Goal: Information Seeking & Learning: Learn about a topic

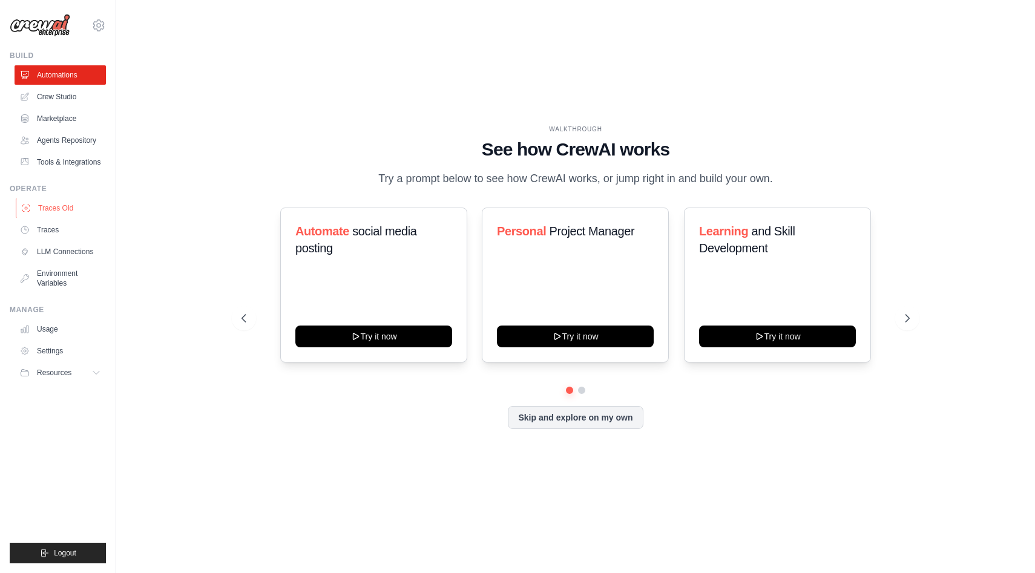
click at [50, 213] on link "Traces Old" at bounding box center [61, 207] width 91 height 19
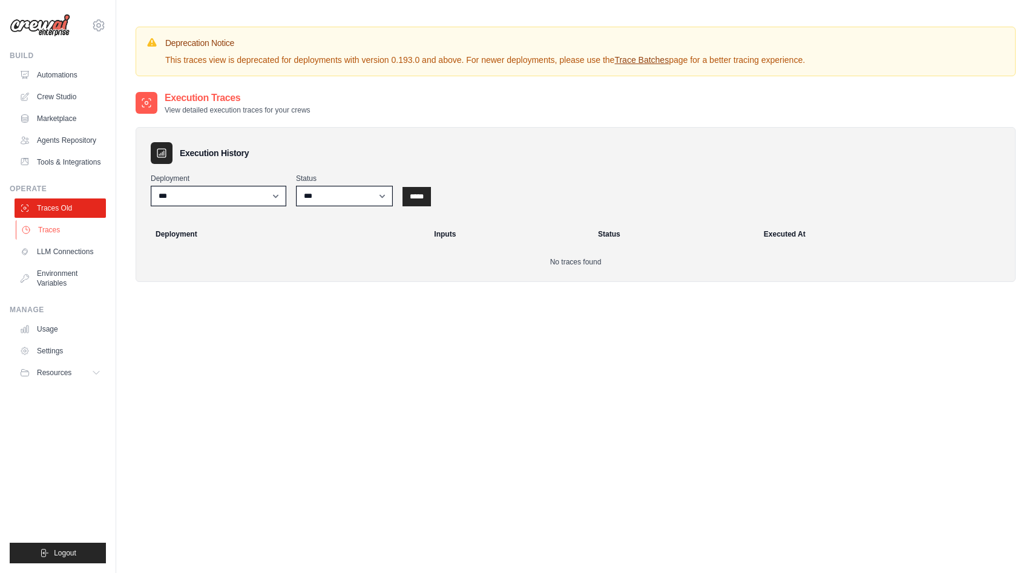
click at [47, 230] on link "Traces" at bounding box center [61, 229] width 91 height 19
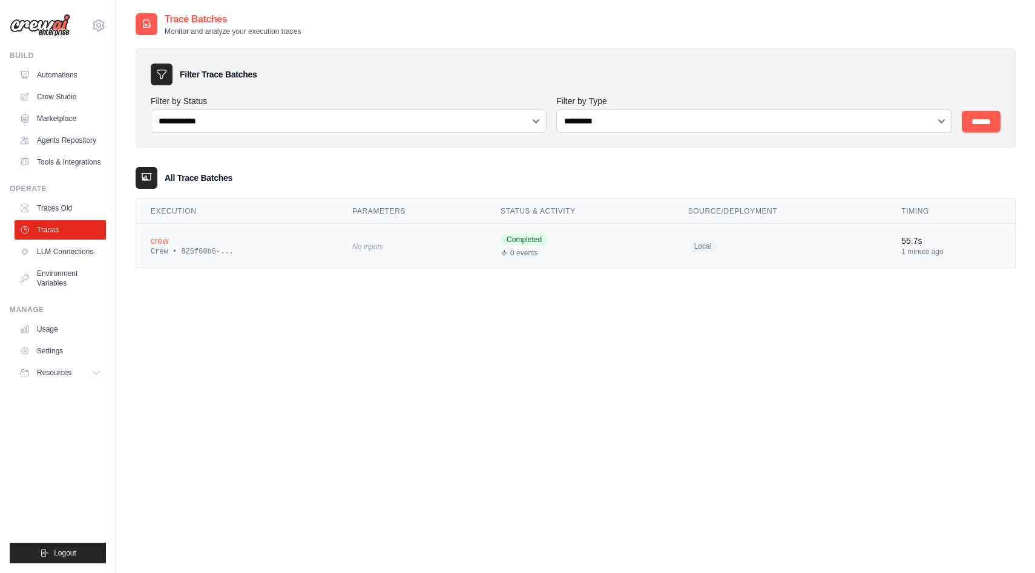
click at [270, 247] on div "Crew • 825f60b6-..." at bounding box center [237, 252] width 172 height 10
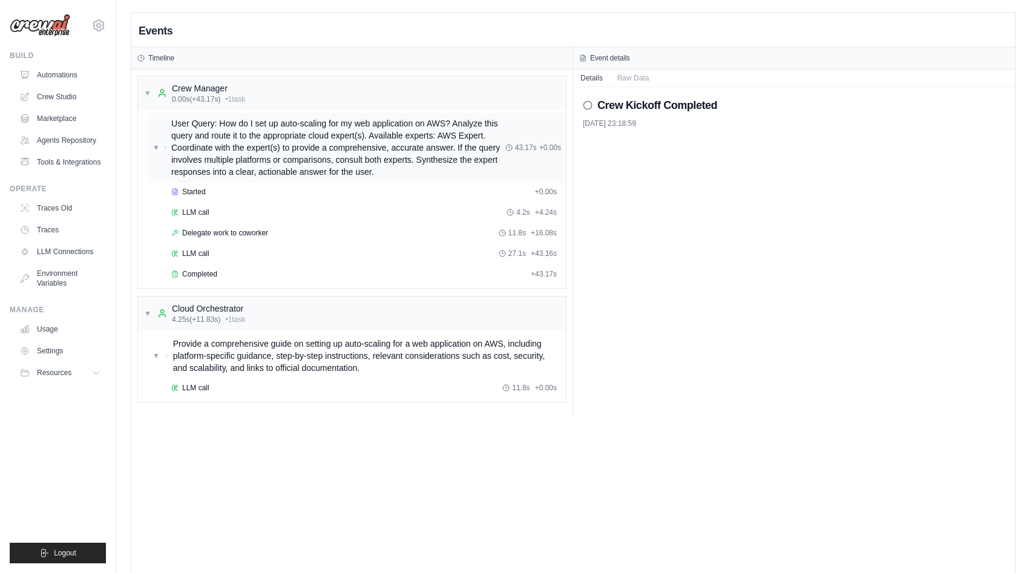
click at [154, 148] on span "▼" at bounding box center [155, 148] width 7 height 10
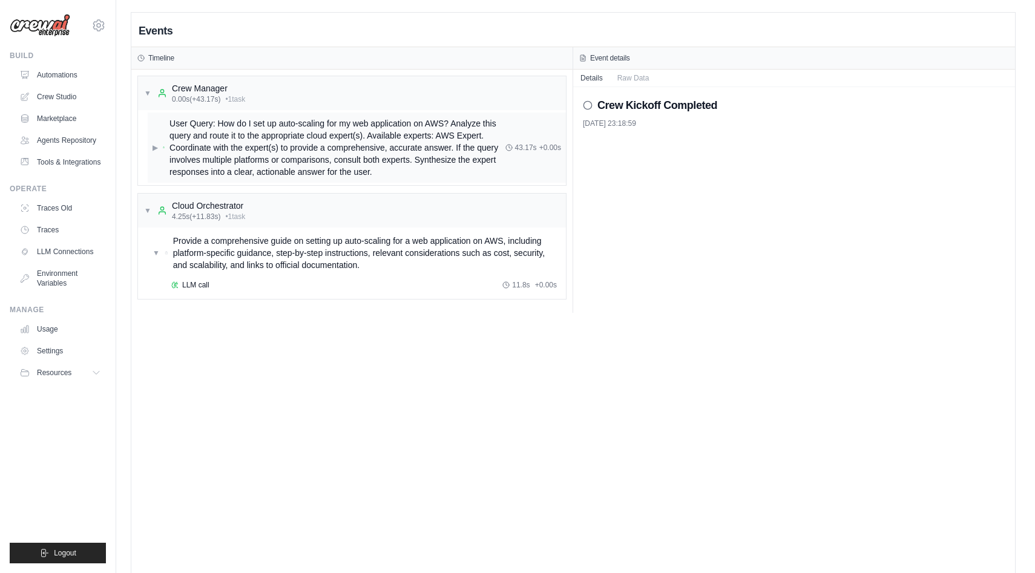
click at [154, 148] on span "▶" at bounding box center [154, 148] width 5 height 10
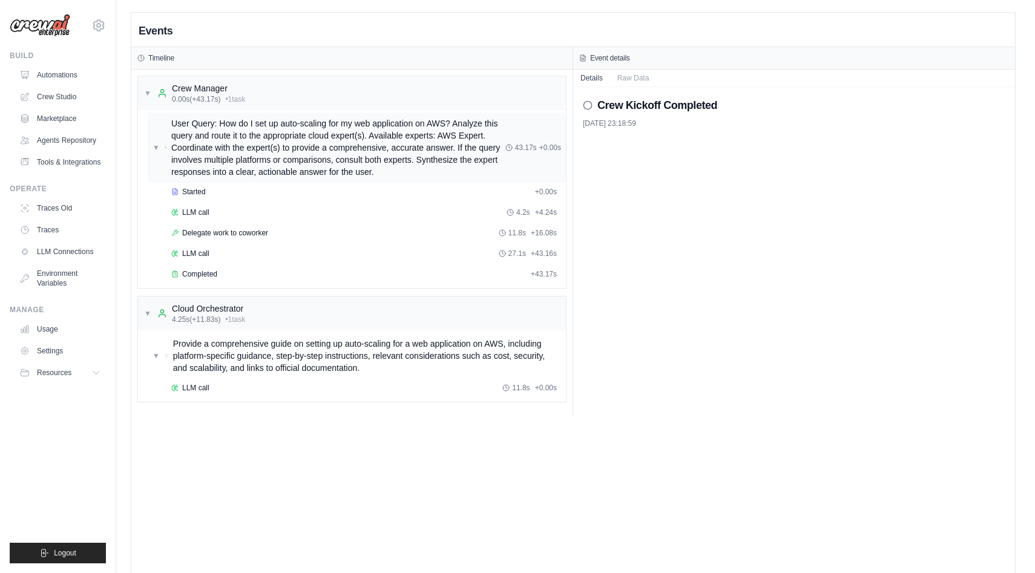
click at [154, 148] on span "▼" at bounding box center [155, 148] width 7 height 10
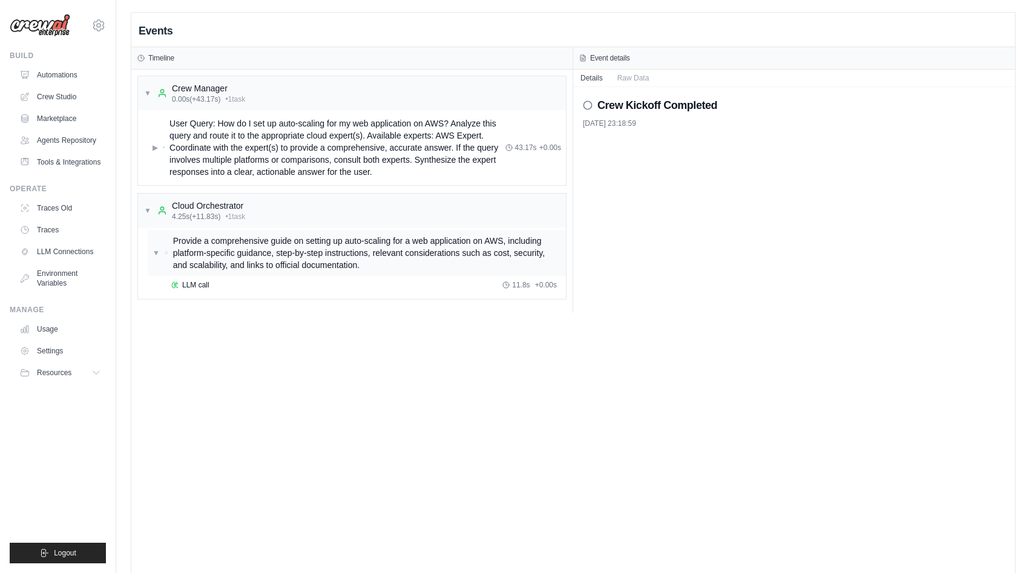
click at [159, 257] on span "▼" at bounding box center [155, 253] width 7 height 10
click at [158, 257] on span "▶" at bounding box center [154, 253] width 5 height 10
click at [143, 206] on div "▼ Cloud Orchestrator 4.25s (+11.83s) • 1 task" at bounding box center [352, 211] width 428 height 34
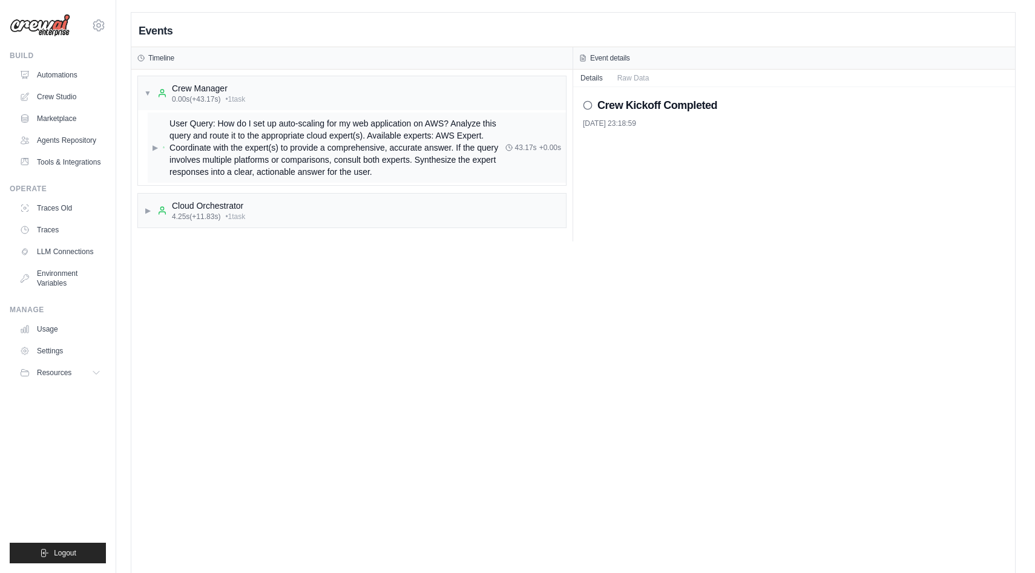
click at [152, 149] on span "▶" at bounding box center [154, 148] width 5 height 10
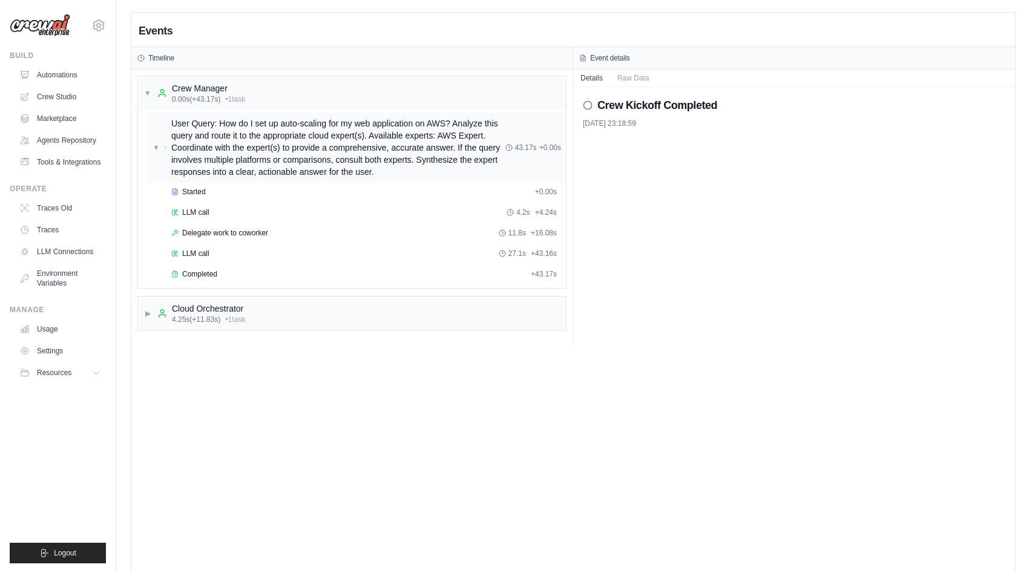
click at [154, 149] on span "▼" at bounding box center [155, 148] width 7 height 10
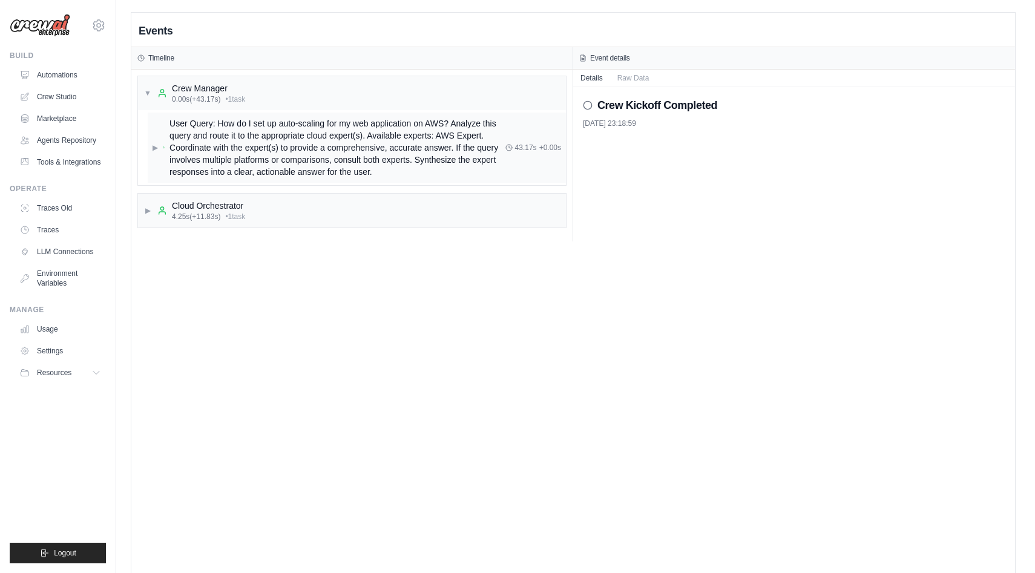
click at [159, 148] on div "▶ User Query: How do I set up auto-scaling for my web application on AWS? Analy…" at bounding box center [328, 147] width 353 height 61
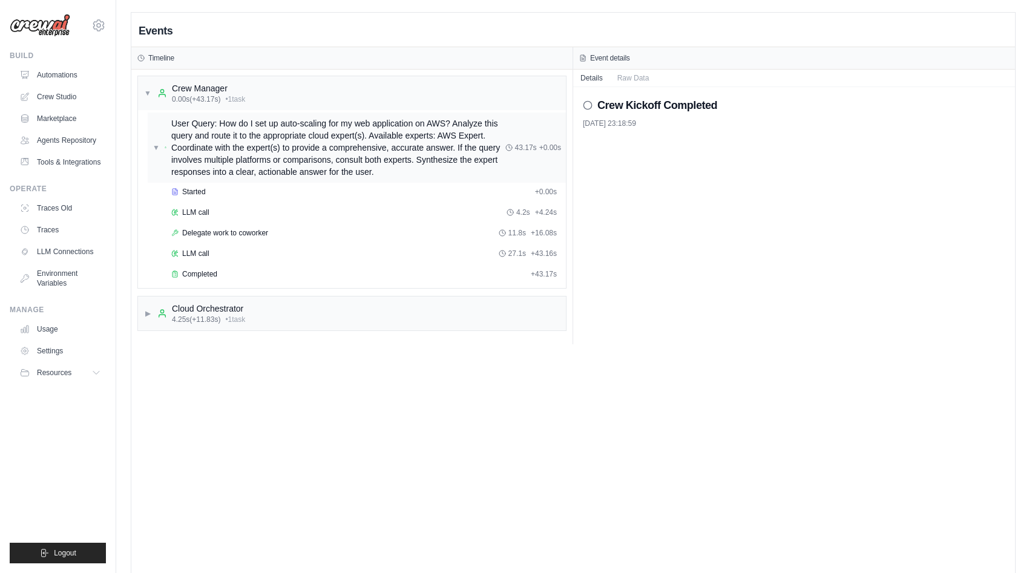
click at [154, 148] on span "▼" at bounding box center [155, 148] width 7 height 10
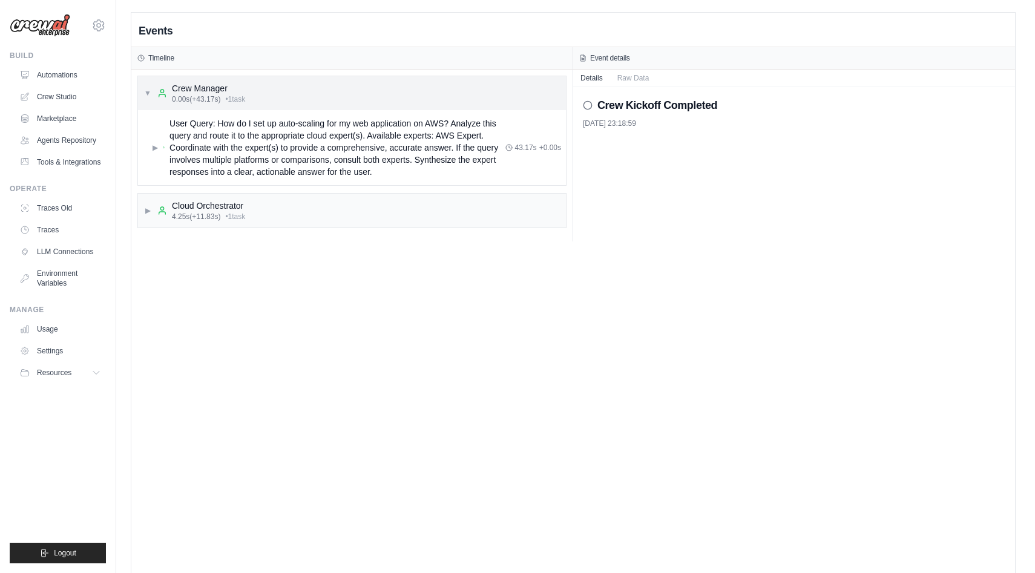
click at [148, 89] on span "▼" at bounding box center [147, 93] width 7 height 10
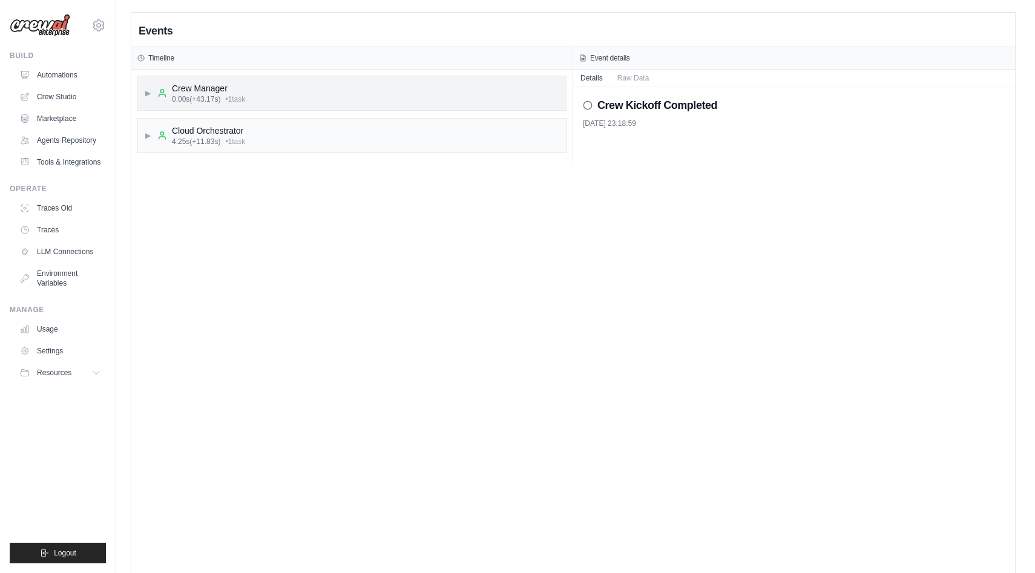
click at [148, 89] on span "▶" at bounding box center [147, 93] width 7 height 10
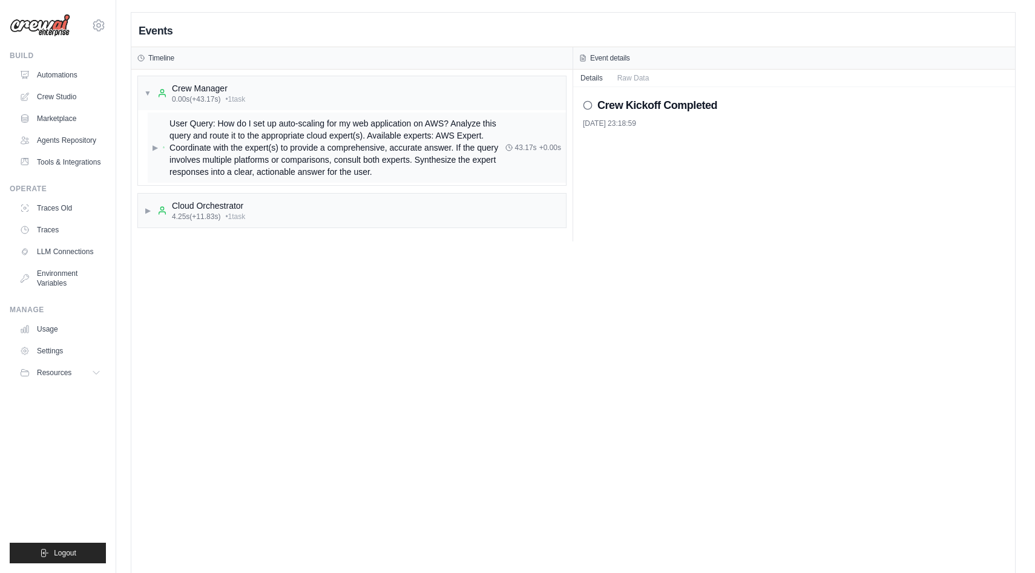
click at [204, 154] on span "User Query: How do I set up auto-scaling for my web application on AWS? Analyze…" at bounding box center [336, 147] width 335 height 61
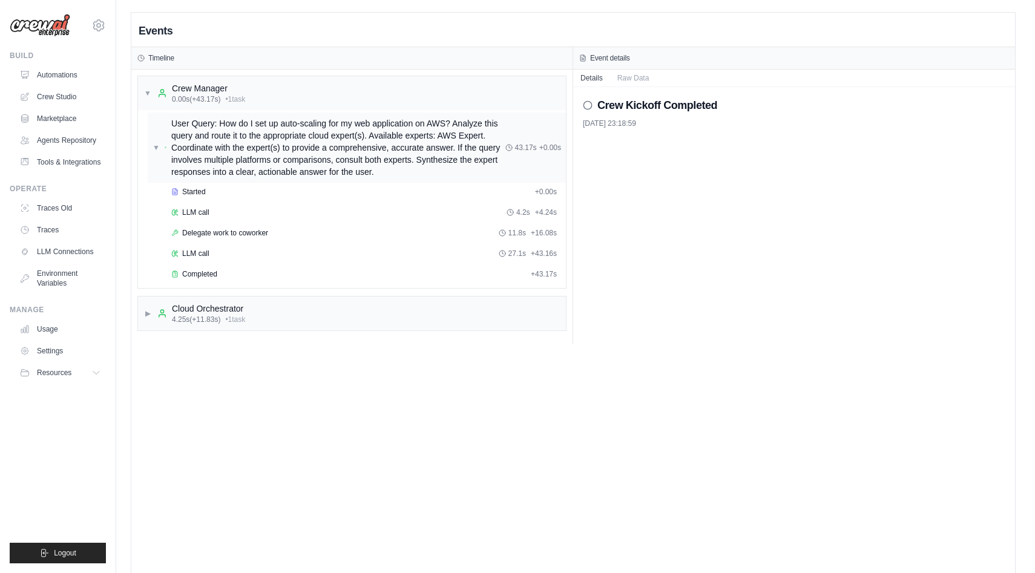
click at [159, 145] on span "▼" at bounding box center [155, 148] width 7 height 10
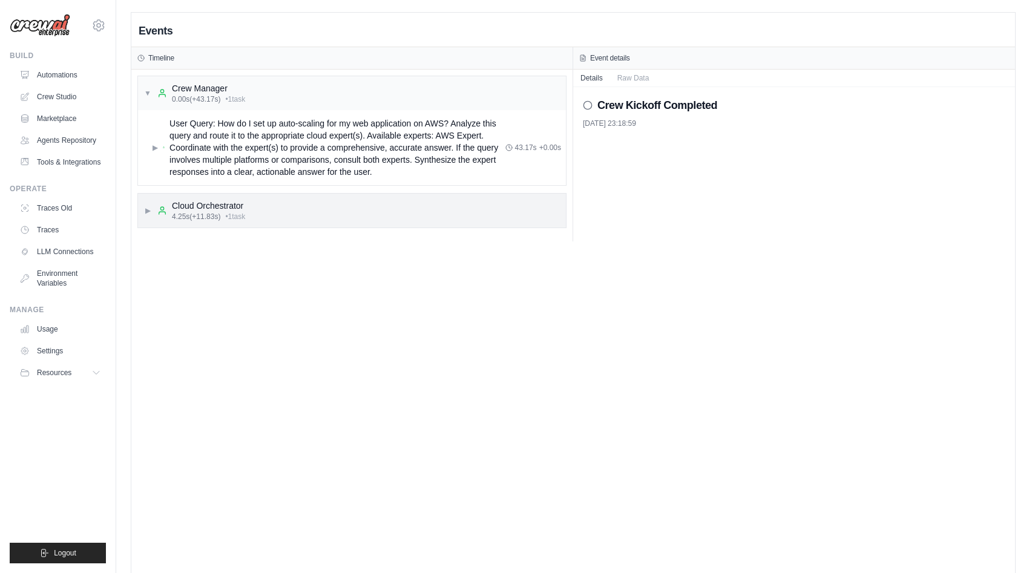
click at [148, 208] on span "▶" at bounding box center [147, 211] width 7 height 10
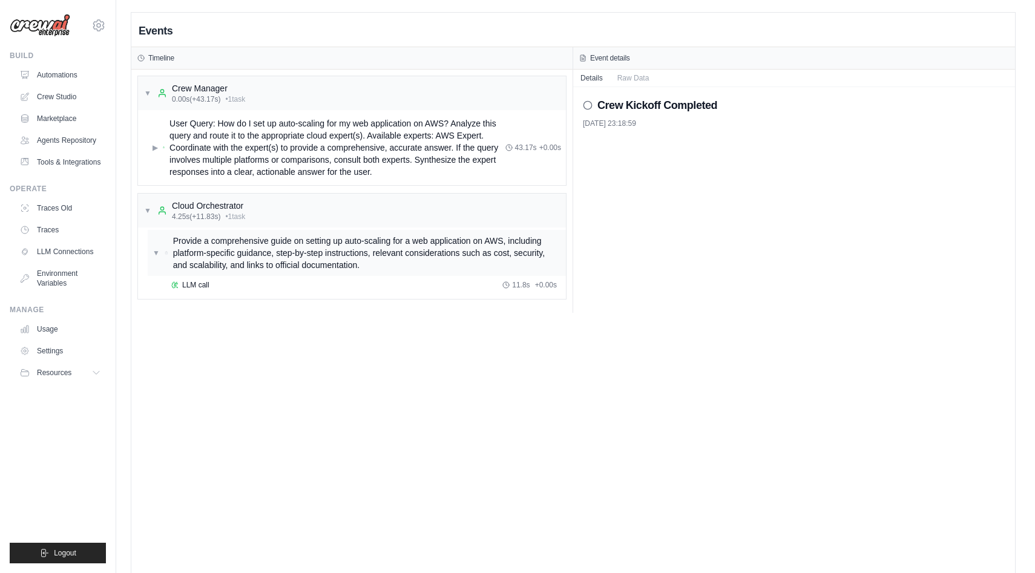
click at [152, 258] on div "▼ Provide a comprehensive guide on setting up auto-scaling for a web applicatio…" at bounding box center [356, 253] width 408 height 36
click at [149, 206] on span "▼" at bounding box center [147, 211] width 7 height 10
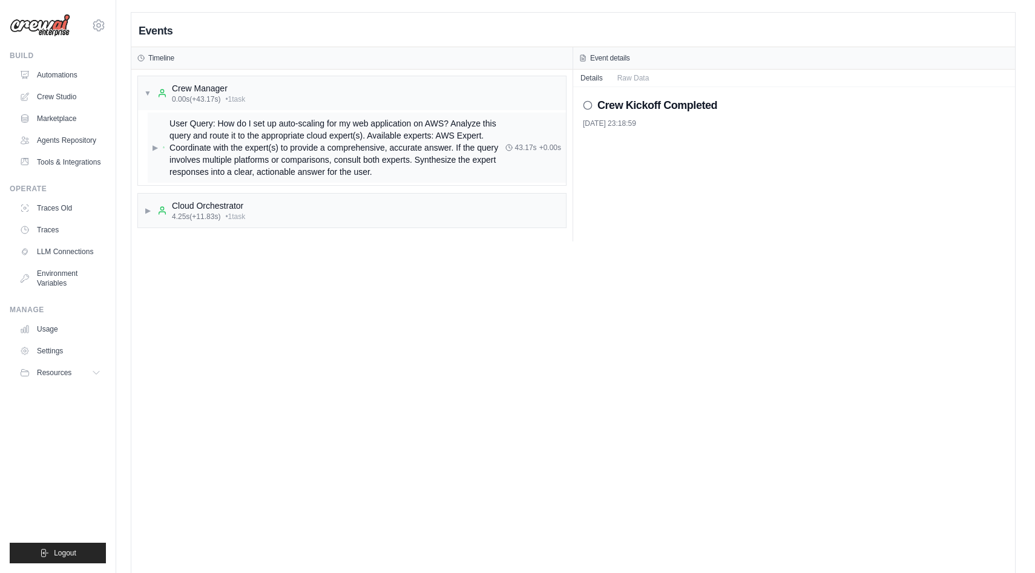
click at [443, 126] on span "User Query: How do I set up auto-scaling for my web application on AWS? Analyze…" at bounding box center [336, 147] width 335 height 61
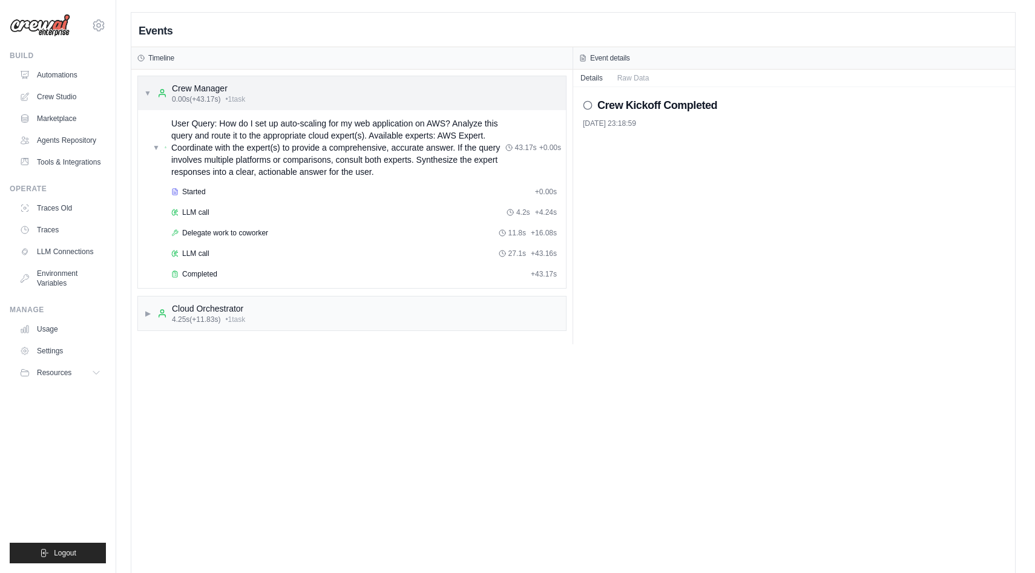
click at [434, 84] on div "▼ Crew Manager 0.00s (+43.17s) • 1 task" at bounding box center [352, 93] width 428 height 34
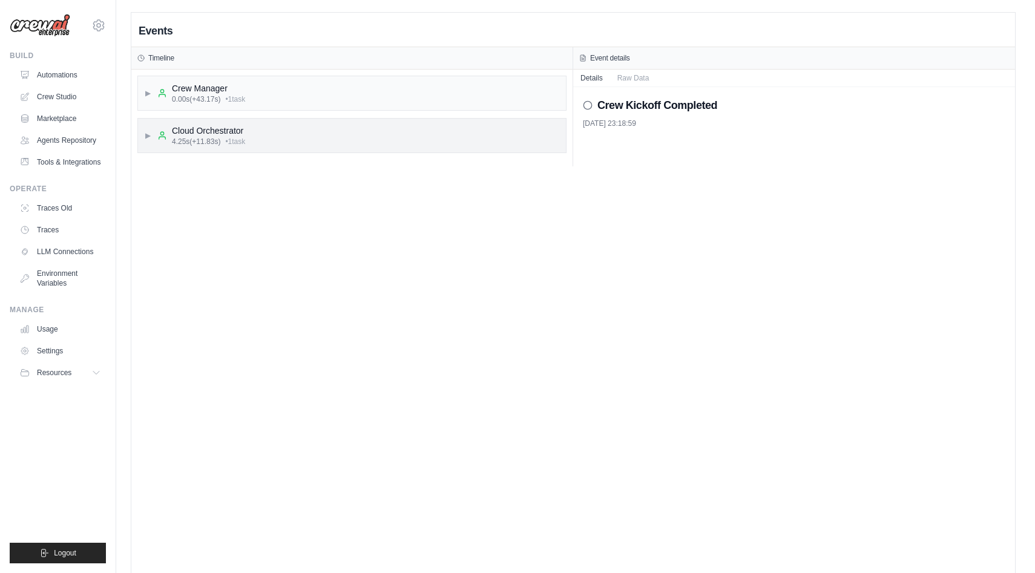
click at [419, 136] on div "▶ Cloud Orchestrator 4.25s (+11.83s) • 1 task" at bounding box center [352, 136] width 428 height 34
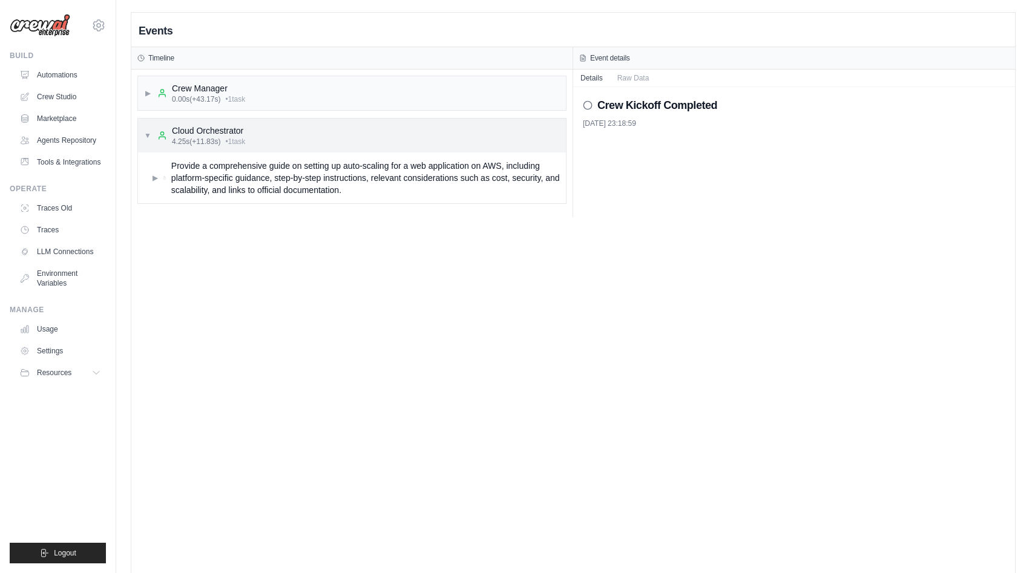
click at [419, 136] on div "▼ Cloud Orchestrator 4.25s (+11.83s) • 1 task" at bounding box center [352, 136] width 428 height 34
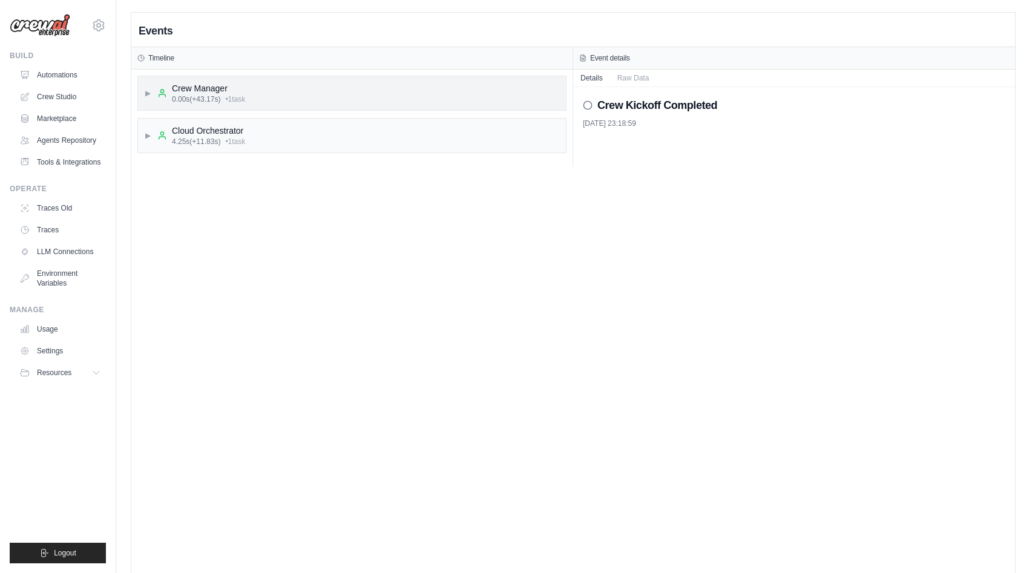
click at [249, 79] on div "▶ Crew Manager 0.00s (+43.17s) • 1 task" at bounding box center [352, 93] width 428 height 34
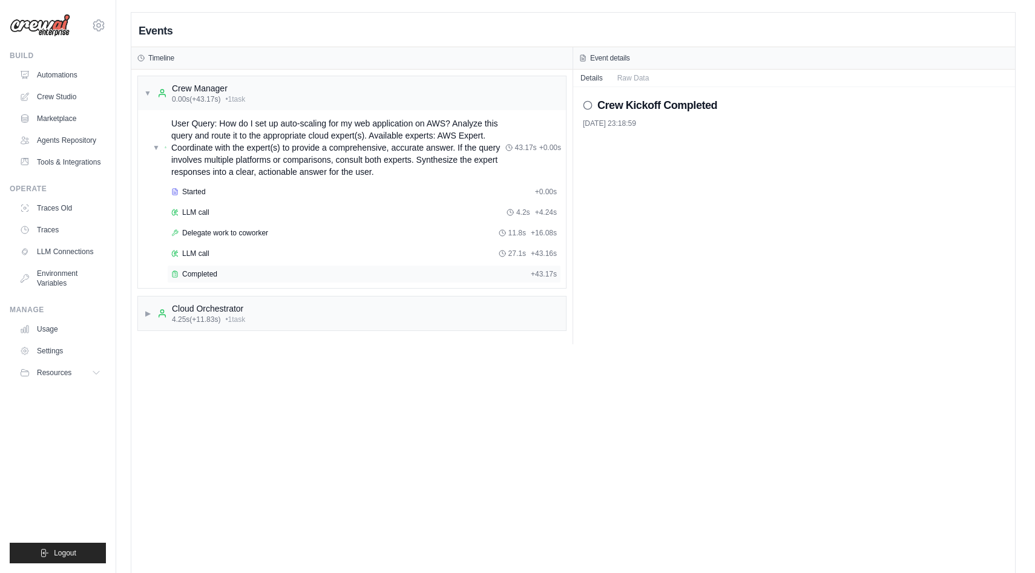
click at [230, 268] on div "Completed + 43.17s" at bounding box center [364, 274] width 394 height 18
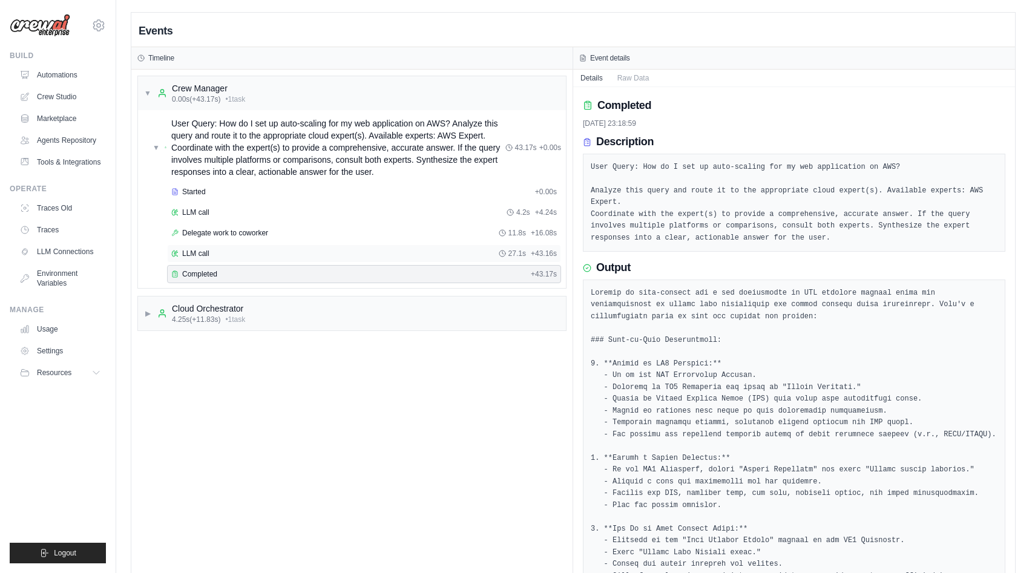
click at [495, 246] on div "LLM call 27.1s + 43.16s" at bounding box center [364, 253] width 394 height 18
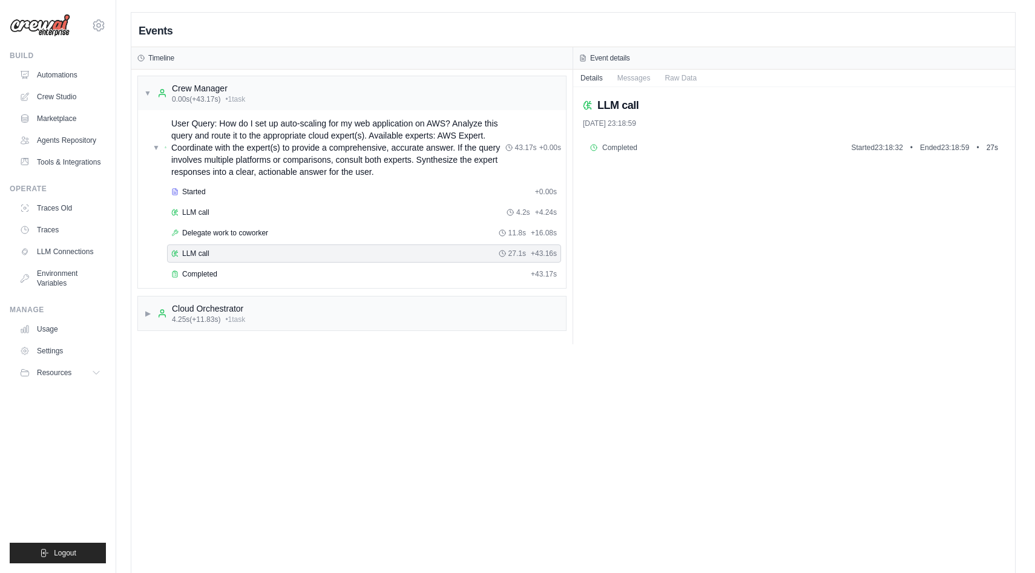
click at [610, 145] on span "Completed" at bounding box center [619, 148] width 35 height 10
click at [856, 146] on span "Started 23:18:32" at bounding box center [876, 148] width 51 height 10
click at [402, 231] on div "Delegate work to coworker 11.8s + 16.08s" at bounding box center [363, 233] width 385 height 10
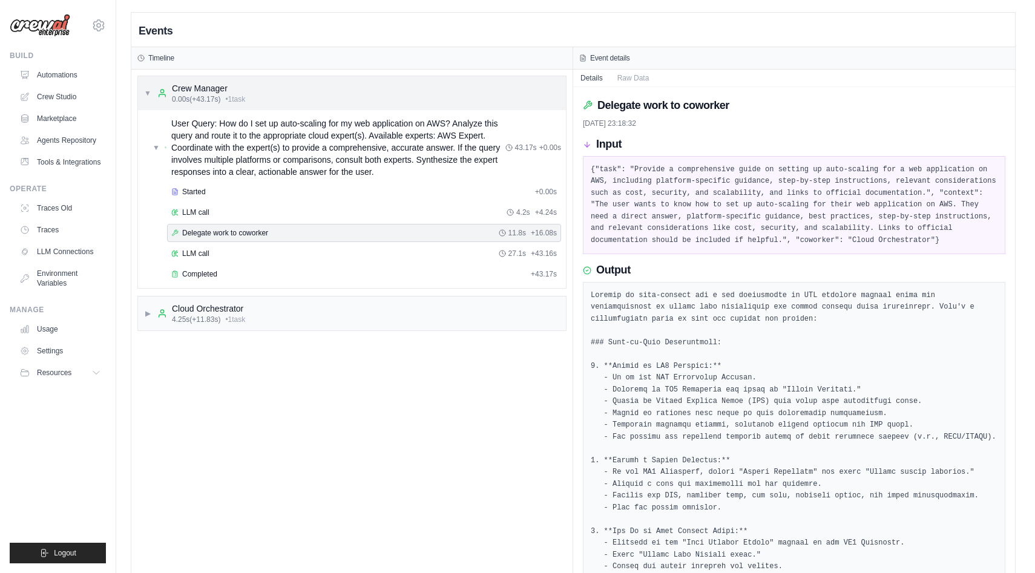
click at [215, 85] on div "Crew Manager" at bounding box center [208, 88] width 73 height 12
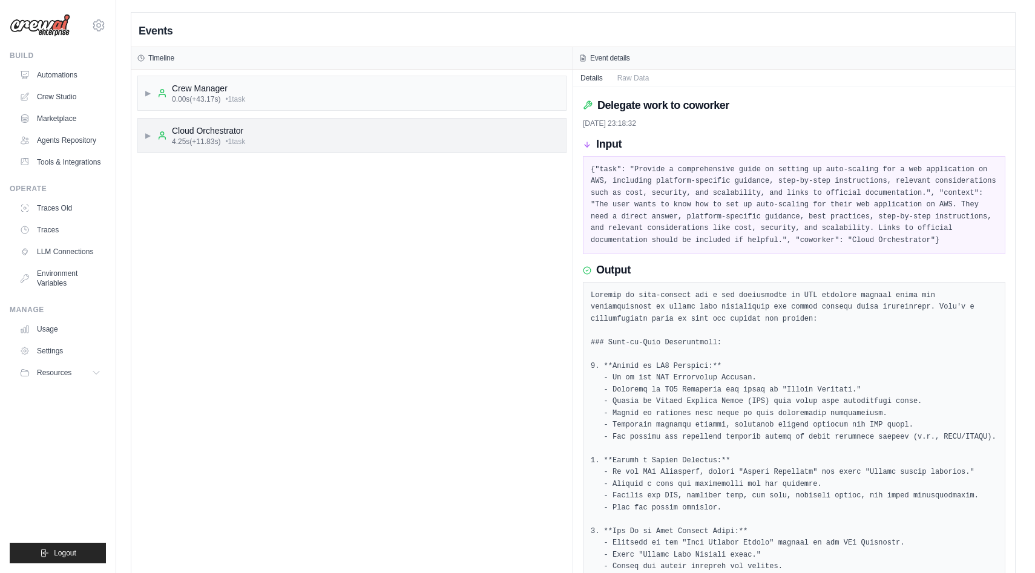
click at [371, 122] on div "▶ Cloud Orchestrator 4.25s (+11.83s) • 1 task" at bounding box center [352, 136] width 428 height 34
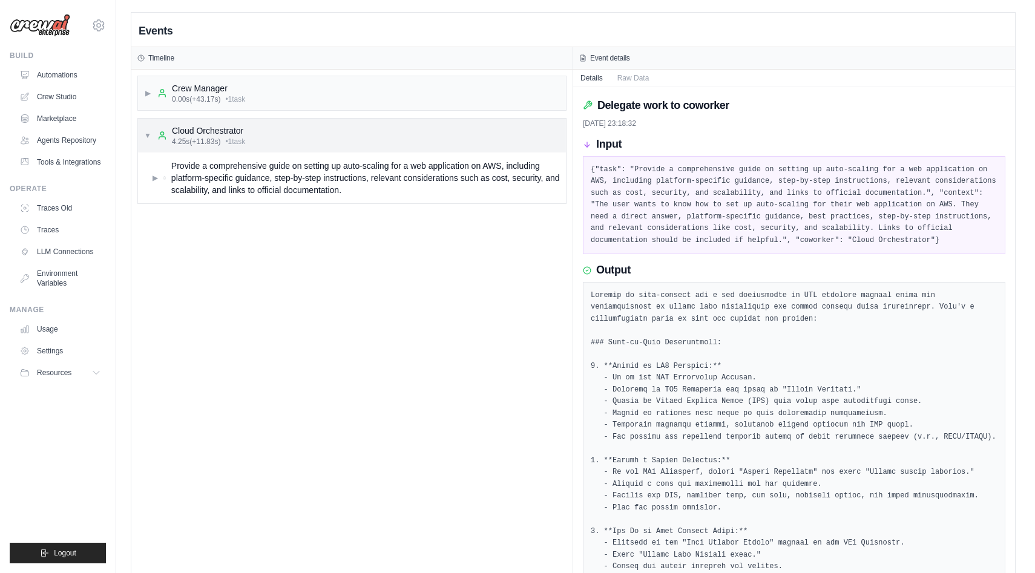
click at [369, 123] on div "▼ Cloud Orchestrator 4.25s (+11.83s) • 1 task" at bounding box center [352, 136] width 428 height 34
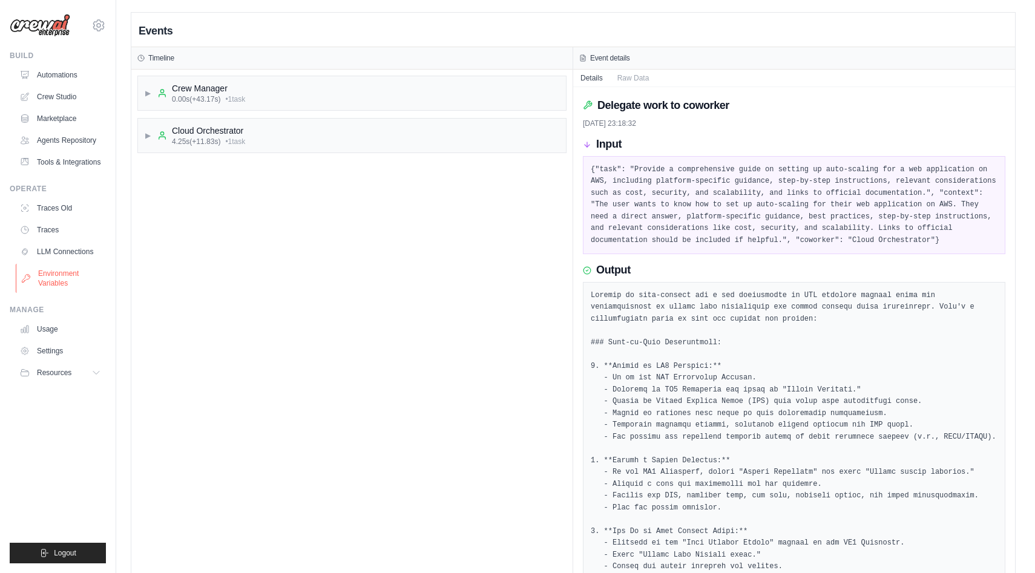
click at [50, 287] on link "Environment Variables" at bounding box center [61, 278] width 91 height 29
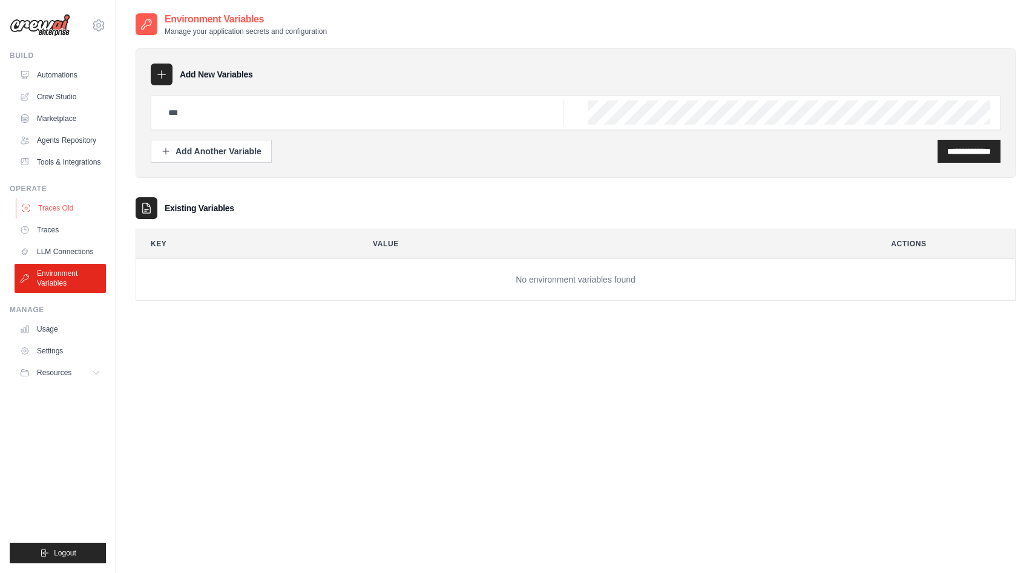
click at [85, 202] on link "Traces Old" at bounding box center [61, 207] width 91 height 19
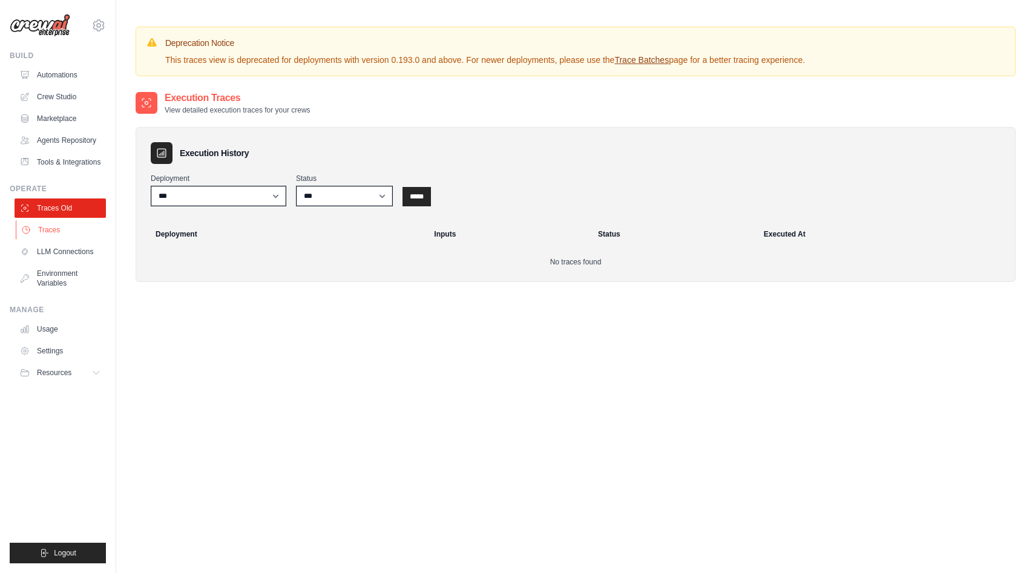
click at [74, 226] on link "Traces" at bounding box center [61, 229] width 91 height 19
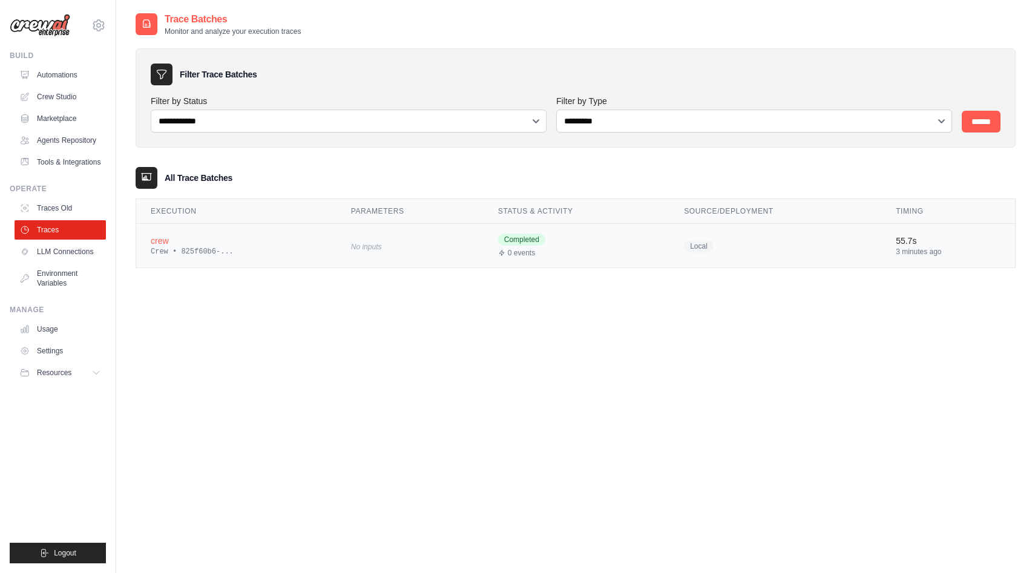
click at [427, 258] on td "No inputs" at bounding box center [409, 246] width 147 height 44
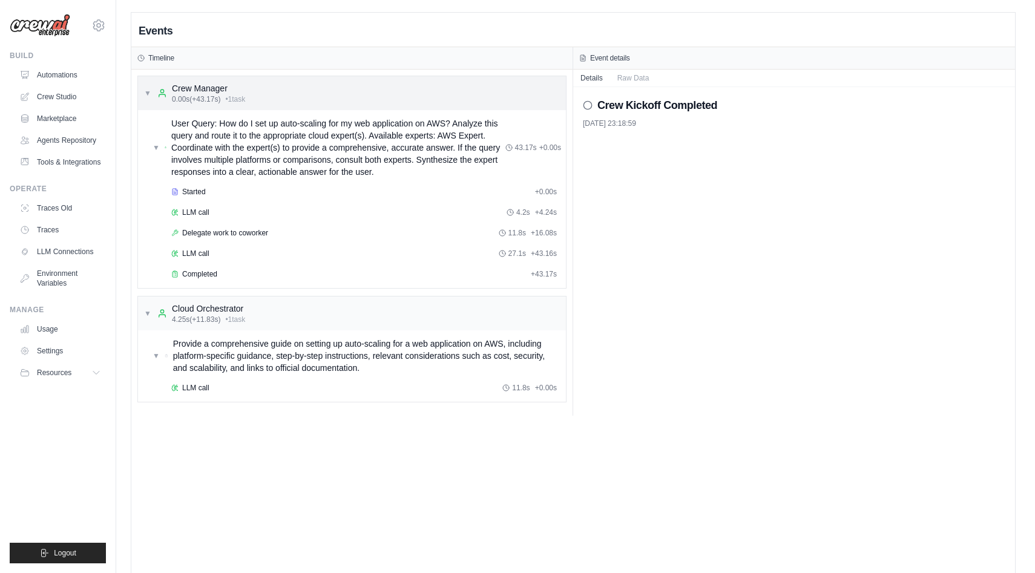
click at [143, 94] on div "▼ Crew Manager 0.00s (+43.17s) • 1 task" at bounding box center [352, 93] width 428 height 34
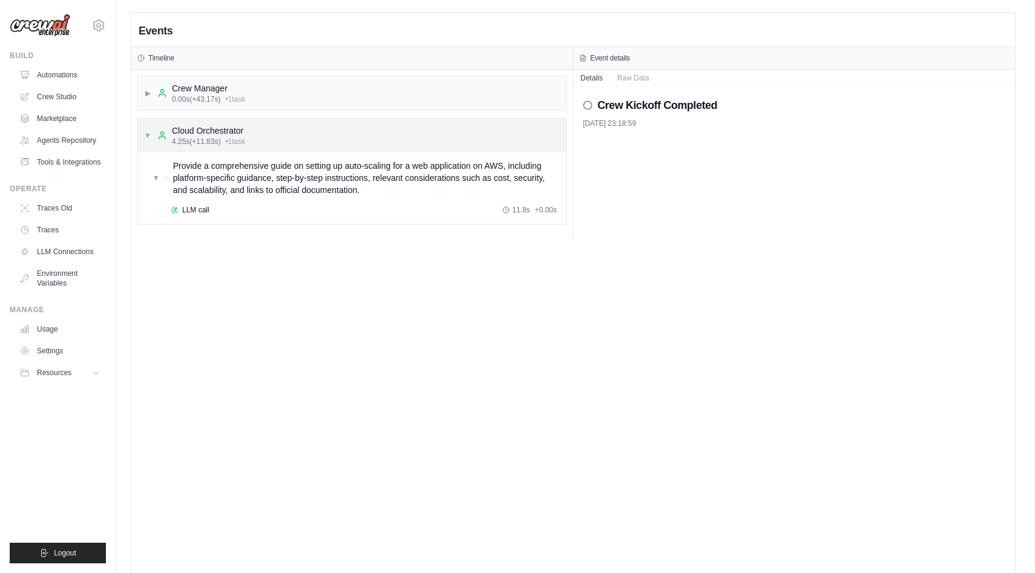
click at [146, 132] on span "▼" at bounding box center [147, 136] width 7 height 10
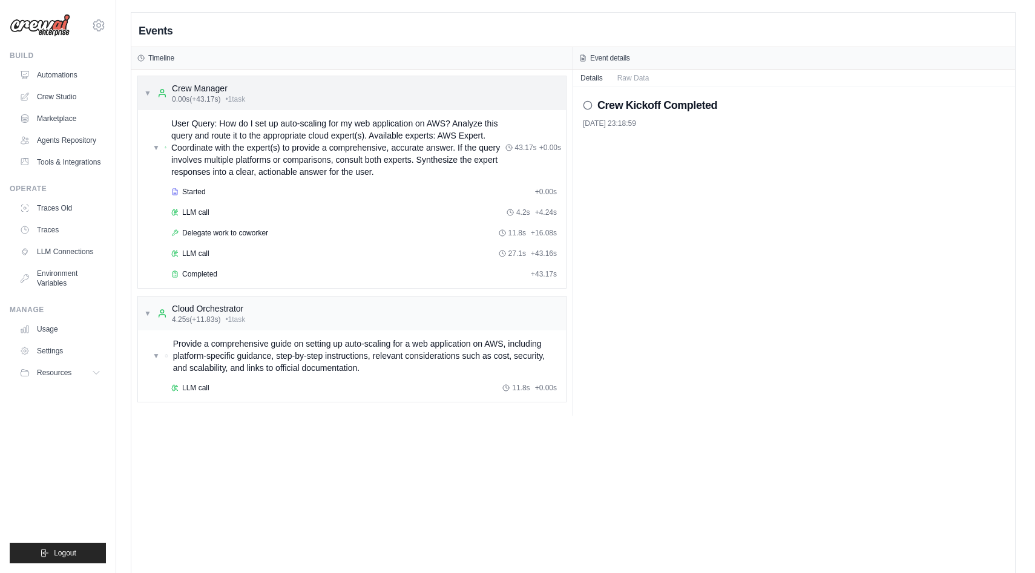
click at [353, 90] on div "▼ Crew Manager 0.00s (+43.17s) • 1 task" at bounding box center [352, 93] width 428 height 34
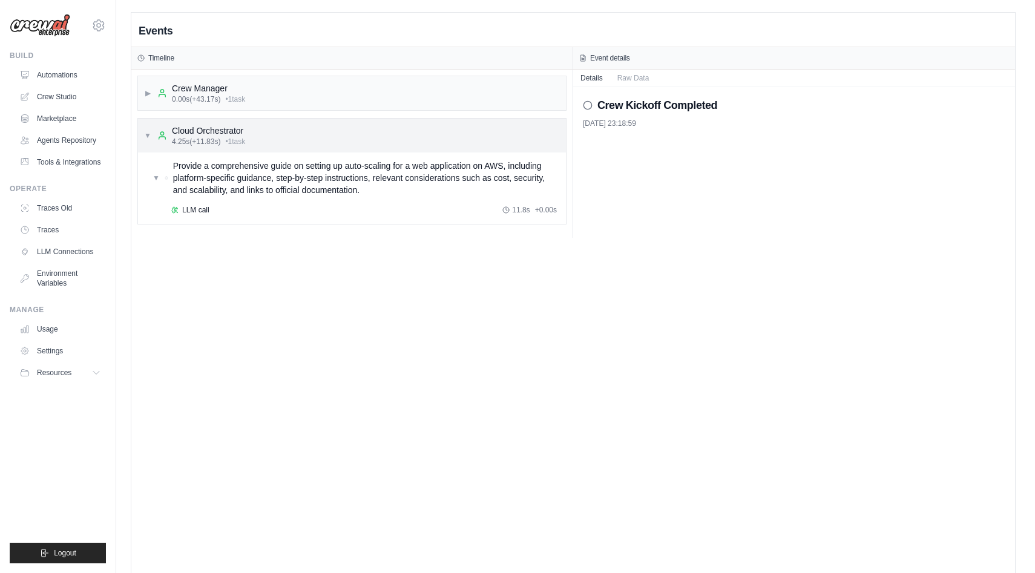
click at [372, 129] on div "▼ Cloud Orchestrator 4.25s (+11.83s) • 1 task" at bounding box center [352, 136] width 428 height 34
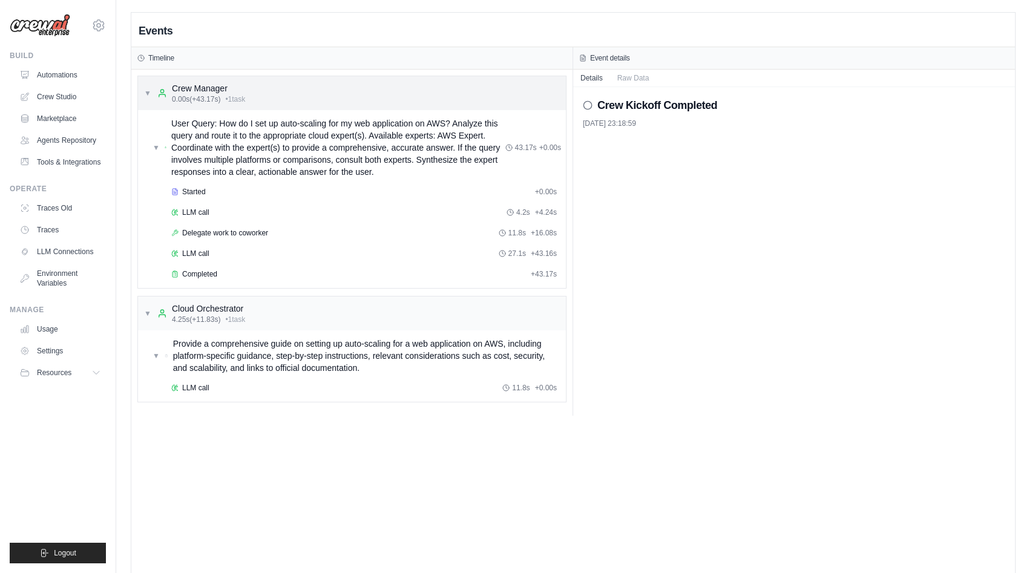
click at [333, 97] on div "▼ Crew Manager 0.00s (+43.17s) • 1 task" at bounding box center [352, 93] width 428 height 34
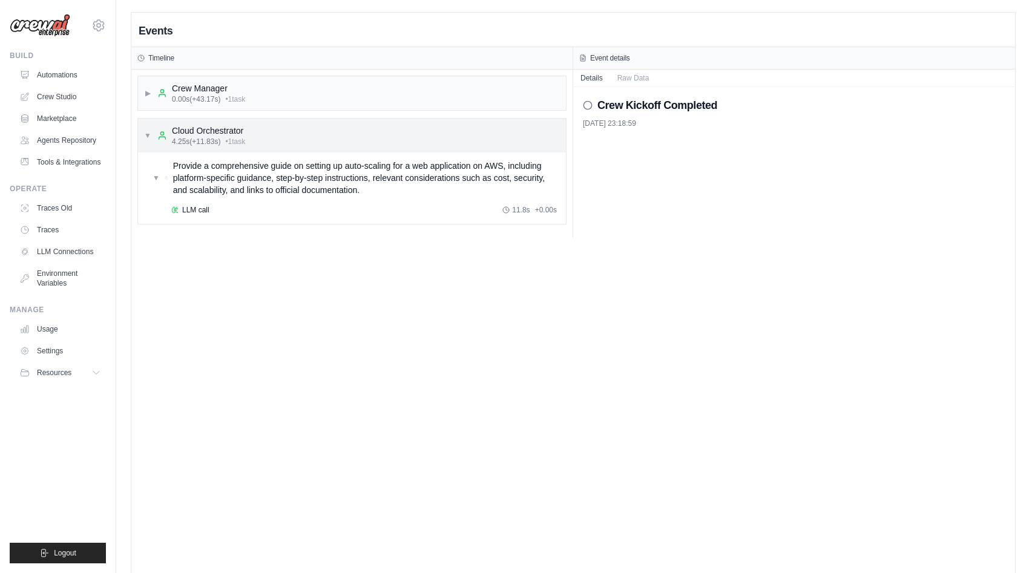
click at [342, 138] on div "▼ Cloud Orchestrator 4.25s (+11.83s) • 1 task" at bounding box center [352, 136] width 428 height 34
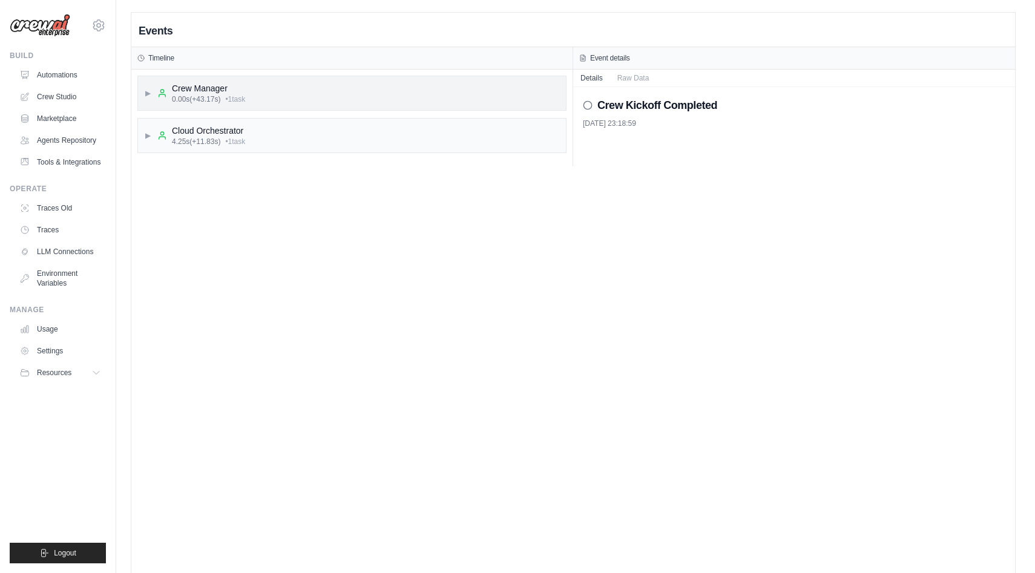
click at [344, 90] on div "▶ Crew Manager 0.00s (+43.17s) • 1 task" at bounding box center [352, 93] width 428 height 34
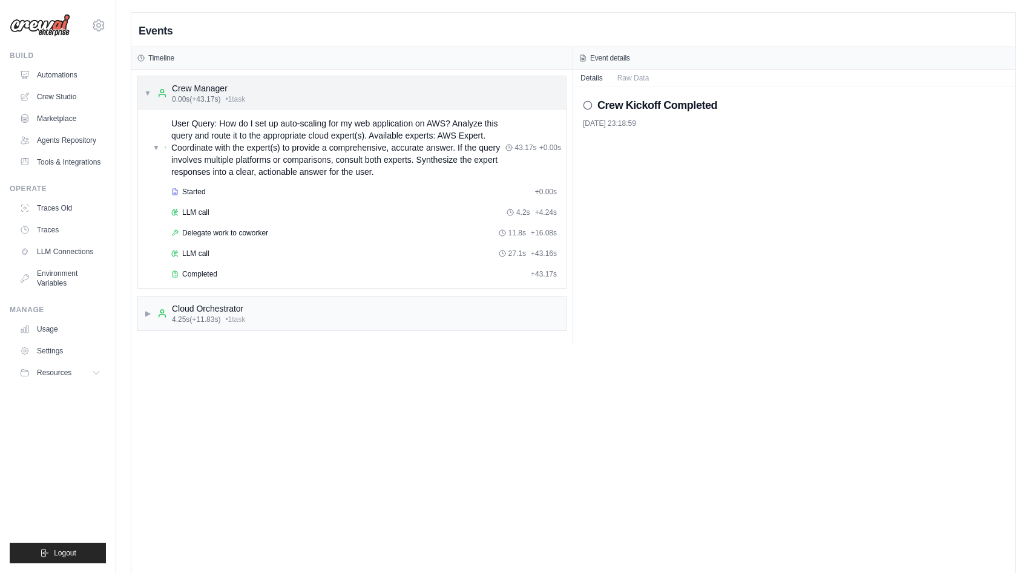
click at [344, 90] on div "▼ Crew Manager 0.00s (+43.17s) • 1 task" at bounding box center [352, 93] width 428 height 34
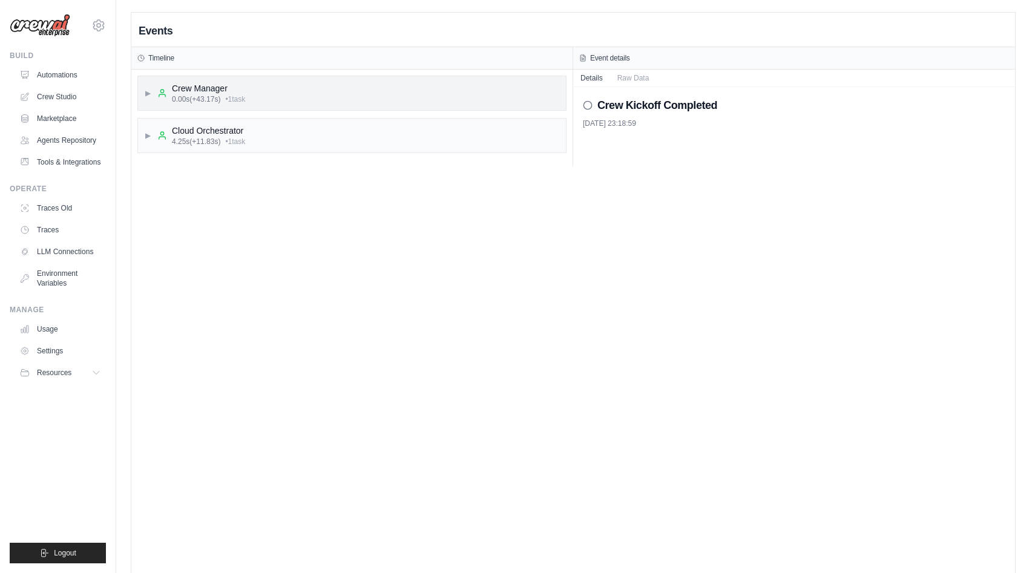
click at [276, 78] on div "▶ Crew Manager 0.00s (+43.17s) • 1 task" at bounding box center [352, 93] width 428 height 34
